Goal: Register for event/course

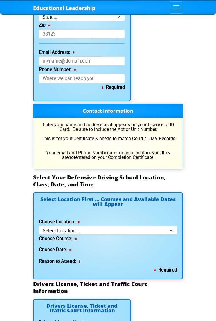
scroll to position [908, 0]
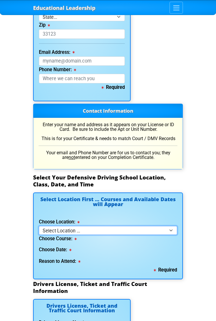
click at [173, 226] on select "Select Location ... Tampa Orlando Kissimmee [GEOGRAPHIC_DATA] - en español [GEO…" at bounding box center [108, 230] width 138 height 8
select select "8"
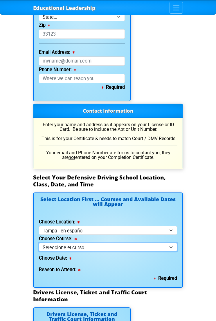
click at [129, 243] on select "Seleccione el curso... Clase de BDI de 4 horas (Curso básico y TCAC) Clase de 4…" at bounding box center [108, 247] width 138 height 8
select select "3"
select select
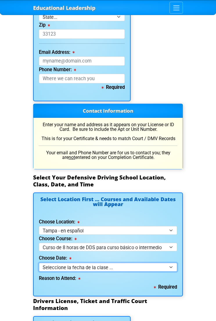
click at [171, 263] on select "Seleccione la fecha de la clase ... 20 [PERSON_NAME] -- (Inscripción cerrada)" at bounding box center [108, 267] width 138 height 8
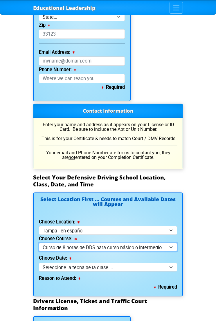
click at [173, 243] on select "Seleccione el curso... Clase de BDI de 4 horas (Curso básico y TCAC) Clase de 4…" at bounding box center [108, 247] width 138 height 8
click at [169, 243] on select "Seleccione el curso... Clase de BDI de 4 horas (Curso básico y TCAC) Clase de 4…" at bounding box center [108, 247] width 138 height 8
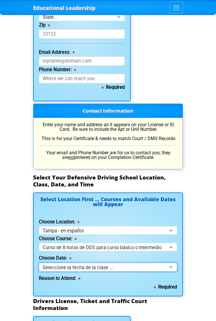
click at [174, 263] on select "Seleccione la fecha de la clase ... 20 [PERSON_NAME] -- (Inscripción cerrada)" at bounding box center [108, 267] width 138 height 8
click at [172, 235] on div "Choose Course: Seleccione el curso... Clase de BDI de 4 horas (Curso básico y T…" at bounding box center [108, 243] width 138 height 17
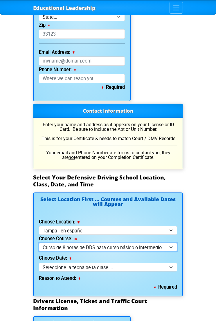
click at [174, 243] on select "Seleccione el curso... Clase de BDI de 4 horas (Curso básico y TCAC) Clase de 4…" at bounding box center [108, 247] width 138 height 8
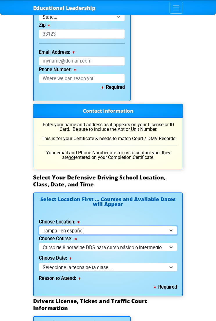
click at [174, 226] on select "Select Location ... Tampa Orlando Kissimmee [GEOGRAPHIC_DATA] - en español [GEO…" at bounding box center [108, 230] width 138 height 8
select select "3"
select select
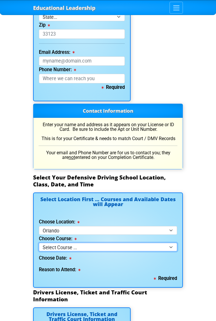
click at [159, 243] on select "Select Course ... 4 Hour Under 25 Class (STOP or Youthful Offender) 8 Hour Aggr…" at bounding box center [108, 247] width 138 height 8
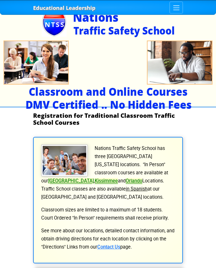
scroll to position [0, 0]
